Goal: Task Accomplishment & Management: Manage account settings

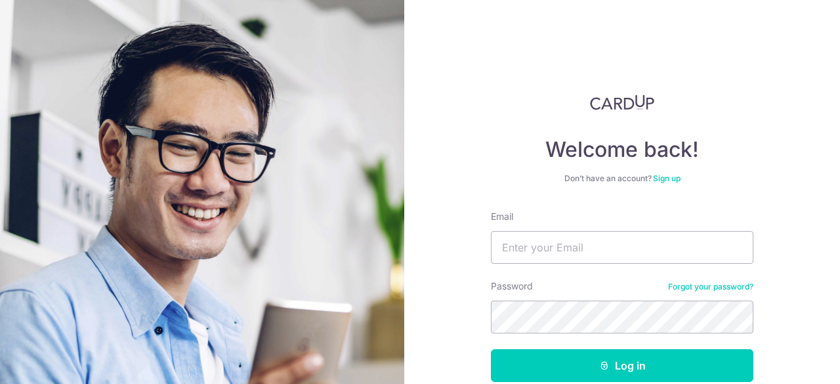
scroll to position [66, 0]
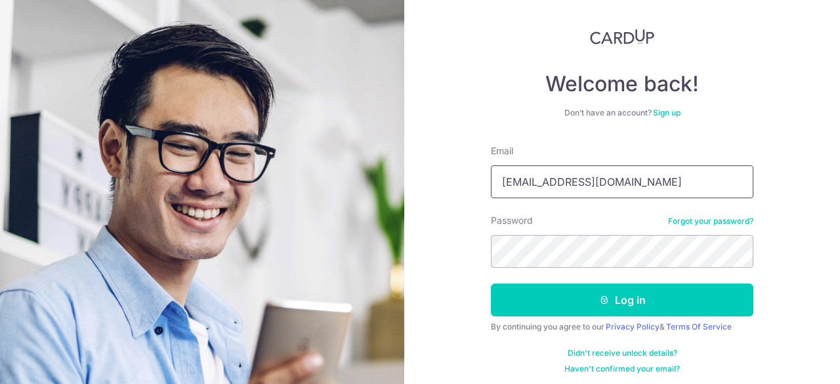
drag, startPoint x: 533, startPoint y: 182, endPoint x: 461, endPoint y: 183, distance: 72.2
click at [461, 183] on div "Welcome back! Don’t have an account? Sign up Email ban79lee@gmail.com Password …" at bounding box center [622, 192] width 436 height 384
type input "[EMAIL_ADDRESS][DOMAIN_NAME]"
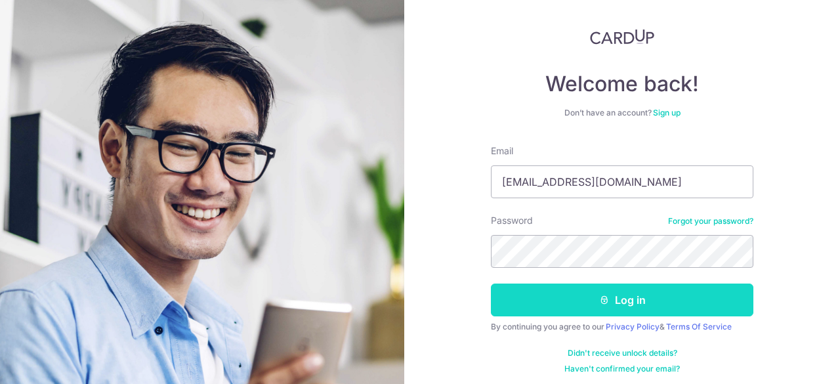
click at [599, 301] on icon "submit" at bounding box center [604, 300] width 11 height 11
